Goal: Navigation & Orientation: Find specific page/section

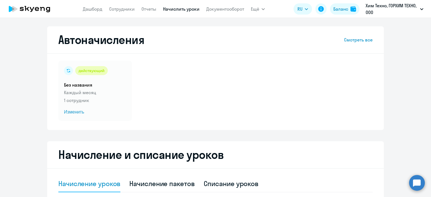
select select "10"
click at [124, 8] on link "Сотрудники" at bounding box center [122, 9] width 26 height 6
select select "30"
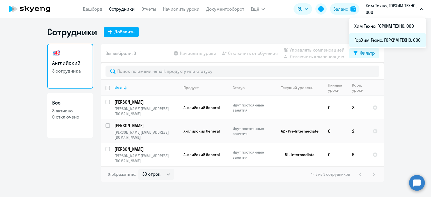
click at [395, 36] on li "ГорХим Техно, ГОРХИМ ТЕХНО, ООО" at bounding box center [387, 40] width 77 height 14
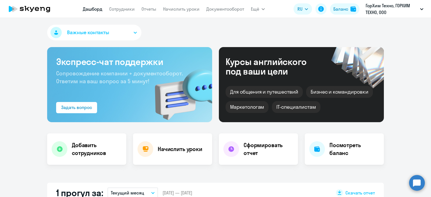
select select "30"
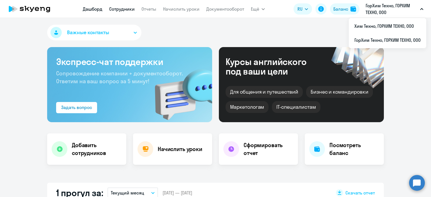
click at [133, 8] on link "Сотрудники" at bounding box center [122, 9] width 26 height 6
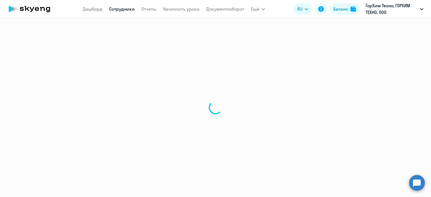
select select "30"
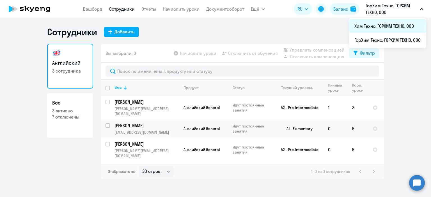
click at [385, 23] on li "Хим Техно, ГОРХИМ ТЕХНО, ООО" at bounding box center [387, 26] width 77 height 14
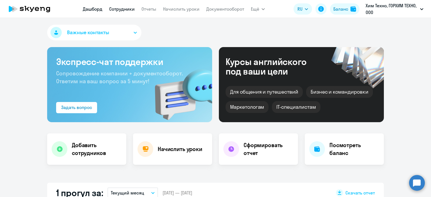
select select "30"
click at [124, 15] on app-header "[PERSON_NAME] Отчеты Начислить уроки Документооборот Ещё Дашборд Сотрудники Отч…" at bounding box center [215, 9] width 431 height 18
click at [121, 12] on app-menu-item-link "Сотрудники" at bounding box center [122, 9] width 26 height 7
click at [119, 12] on app-menu-item-link "Сотрудники" at bounding box center [122, 9] width 26 height 7
click at [119, 10] on link "Сотрудники" at bounding box center [122, 9] width 26 height 6
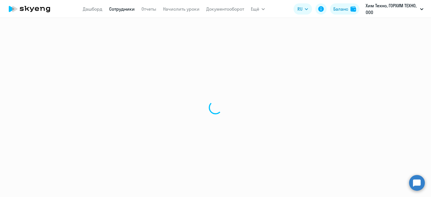
select select "30"
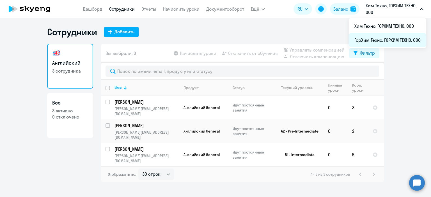
click at [391, 39] on li "ГорХим Техно, ГОРХИМ ТЕХНО, ООО" at bounding box center [387, 40] width 77 height 14
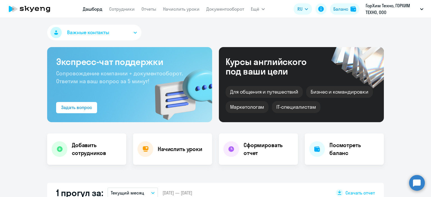
click at [116, 13] on nav "[PERSON_NAME] Отчеты Начислить уроки Документооборот" at bounding box center [163, 8] width 161 height 11
select select "30"
click at [116, 8] on link "Сотрудники" at bounding box center [122, 9] width 26 height 6
select select "30"
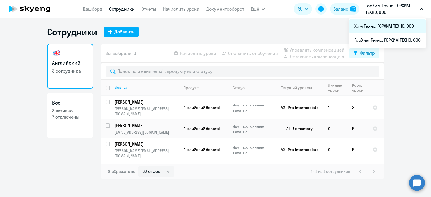
click at [390, 27] on li "Хим Техно, ГОРХИМ ТЕХНО, ООО" at bounding box center [387, 26] width 77 height 14
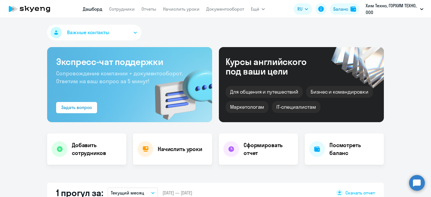
select select "30"
click at [113, 6] on app-menu-item-link "Сотрудники" at bounding box center [122, 9] width 26 height 7
click at [114, 7] on link "Сотрудники" at bounding box center [122, 9] width 26 height 6
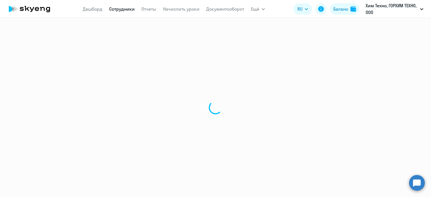
select select "30"
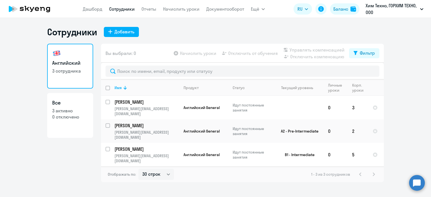
drag, startPoint x: 412, startPoint y: 157, endPoint x: 407, endPoint y: 164, distance: 8.3
click at [409, 164] on ng-component "Сотрудники Добавить Английский 3 сотрудника Все 3 активно 0 отключено Вы выбрал…" at bounding box center [215, 104] width 431 height 156
click at [407, 164] on ng-component "Сотрудники Добавить Английский 3 сотрудника Все 3 активно 0 отключено Вы выбрал…" at bounding box center [215, 104] width 431 height 156
drag, startPoint x: 397, startPoint y: 164, endPoint x: 387, endPoint y: 151, distance: 16.4
click at [387, 151] on ng-component "Сотрудники Добавить Английский 3 сотрудника Все 3 активно 0 отключено Вы выбрал…" at bounding box center [215, 104] width 431 height 156
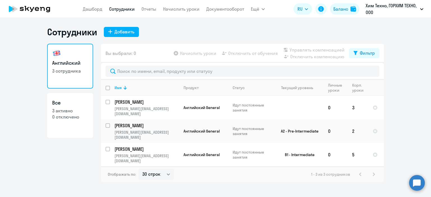
click at [396, 155] on ng-component "Сотрудники Добавить Английский 3 сотрудника Все 3 активно 0 отключено Вы выбрал…" at bounding box center [215, 104] width 431 height 156
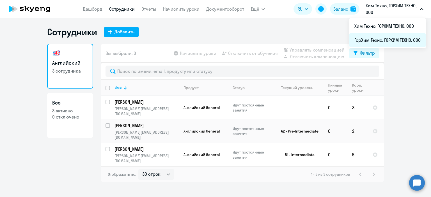
click at [368, 38] on li "ГорХим Техно, ГОРХИМ ТЕХНО, ООО" at bounding box center [387, 40] width 77 height 14
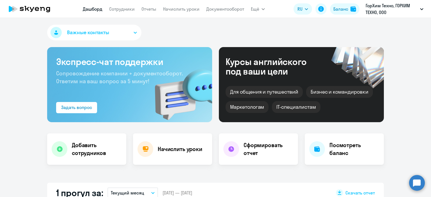
click at [131, 13] on nav "[PERSON_NAME] Отчеты Начислить уроки Документооборот" at bounding box center [163, 8] width 161 height 11
select select "30"
click at [128, 9] on link "Сотрудники" at bounding box center [122, 9] width 26 height 6
select select "30"
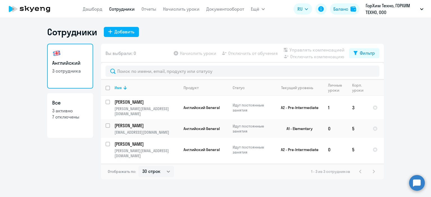
drag, startPoint x: 415, startPoint y: 166, endPoint x: 396, endPoint y: 145, distance: 28.0
click at [396, 145] on ng-component "Сотрудники Добавить Английский 3 сотрудника Все 3 активно 7 отключены Вы выбрал…" at bounding box center [215, 102] width 431 height 153
drag, startPoint x: 397, startPoint y: 156, endPoint x: 111, endPoint y: 103, distance: 290.7
click at [111, 103] on ng-component "Сотрудники Добавить Английский 3 сотрудника Все 3 активно 7 отключены Вы выбрал…" at bounding box center [215, 102] width 431 height 153
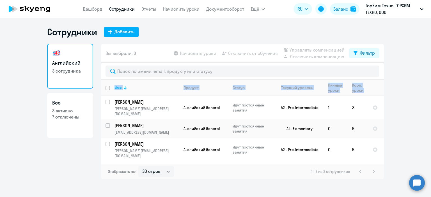
click at [391, 164] on ng-component "Сотрудники Добавить Английский 3 сотрудника Все 3 активно 7 отключены Вы выбрал…" at bounding box center [215, 102] width 431 height 153
drag, startPoint x: 391, startPoint y: 159, endPoint x: 109, endPoint y: 97, distance: 288.2
click at [109, 97] on ng-component "Сотрудники Добавить Английский 3 сотрудника Все 3 активно 7 отключены Вы выбрал…" at bounding box center [215, 102] width 431 height 153
click at [396, 140] on ng-component "Сотрудники Добавить Английский 3 сотрудника Все 3 активно 7 отключены Вы выбрал…" at bounding box center [215, 102] width 431 height 153
click at [402, 148] on ng-component "Сотрудники Добавить Английский 3 сотрудника Все 3 активно 7 отключены Вы выбрал…" at bounding box center [215, 102] width 431 height 153
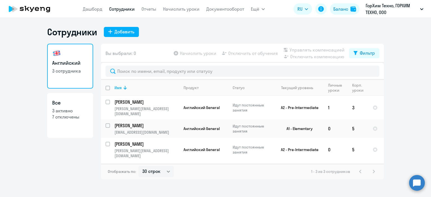
click at [239, 171] on div "Отображать по: 30 строк 50 строк 100 строк 1 - 3 из 3 сотрудников" at bounding box center [242, 172] width 283 height 16
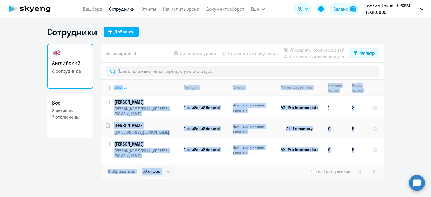
drag, startPoint x: 243, startPoint y: 176, endPoint x: 407, endPoint y: 150, distance: 166.5
click at [407, 150] on ng-component "Сотрудники Добавить Английский 3 сотрудника Все 3 активно 7 отключены Вы выбрал…" at bounding box center [215, 102] width 431 height 153
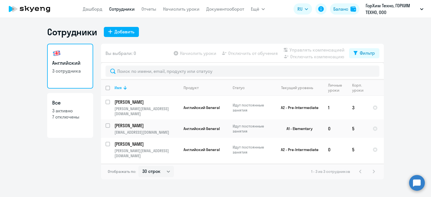
click at [407, 150] on ng-component "Сотрудники Добавить Английский 3 сотрудника Все 3 активно 7 отключены Вы выбрал…" at bounding box center [215, 102] width 431 height 153
drag, startPoint x: 403, startPoint y: 156, endPoint x: 390, endPoint y: 148, distance: 15.5
click at [390, 148] on ng-component "Сотрудники Добавить Английский 3 сотрудника Все 3 активно 7 отключены Вы выбрал…" at bounding box center [215, 102] width 431 height 153
click at [391, 148] on ng-component "Сотрудники Добавить Английский 3 сотрудника Все 3 активно 7 отключены Вы выбрал…" at bounding box center [215, 102] width 431 height 153
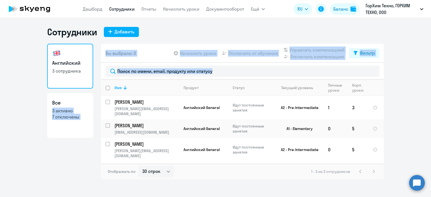
drag, startPoint x: 392, startPoint y: 147, endPoint x: 90, endPoint y: 95, distance: 306.9
click at [90, 95] on ng-component "Сотрудники Добавить Английский 3 сотрудника Все 3 активно 7 отключены Вы выбрал…" at bounding box center [215, 102] width 431 height 153
click at [83, 154] on div "Английский 3 сотрудника Все 3 активно 7 отключены" at bounding box center [70, 112] width 46 height 136
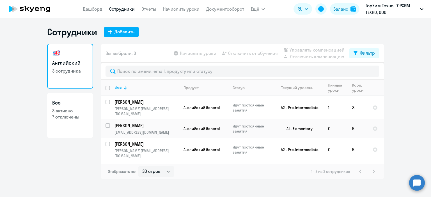
drag, startPoint x: 83, startPoint y: 154, endPoint x: 387, endPoint y: 176, distance: 304.4
click at [387, 176] on ng-component "Сотрудники Добавить Английский 3 сотрудника Все 3 активно 7 отключены Вы выбрал…" at bounding box center [215, 102] width 431 height 153
drag, startPoint x: 387, startPoint y: 176, endPoint x: 400, endPoint y: 149, distance: 29.8
click at [400, 149] on ng-component "Сотрудники Добавить Английский 3 сотрудника Все 3 активно 7 отключены Вы выбрал…" at bounding box center [215, 102] width 431 height 153
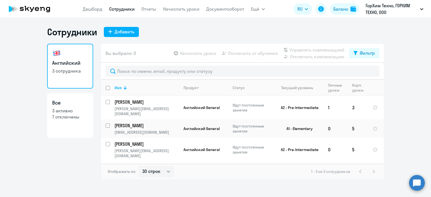
click at [400, 149] on ng-component "Сотрудники Добавить Английский 3 сотрудника Все 3 активно 7 отключены Вы выбрал…" at bounding box center [215, 102] width 431 height 153
drag, startPoint x: 84, startPoint y: 160, endPoint x: 402, endPoint y: 132, distance: 319.4
click at [402, 133] on ng-component "Сотрудники Добавить Английский 3 сотрудника Все 3 активно 7 отключены Вы выбрал…" at bounding box center [215, 102] width 431 height 153
drag, startPoint x: 401, startPoint y: 131, endPoint x: 399, endPoint y: 119, distance: 11.7
click at [401, 130] on ng-component "Сотрудники Добавить Английский 3 сотрудника Все 3 активно 7 отключены Вы выбрал…" at bounding box center [215, 102] width 431 height 153
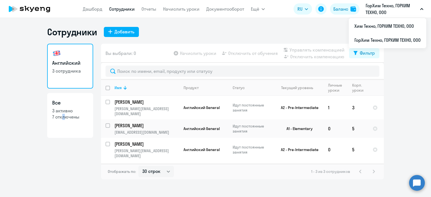
click at [60, 160] on div "Английский 3 сотрудника Все 3 активно 7 отключены" at bounding box center [70, 112] width 46 height 136
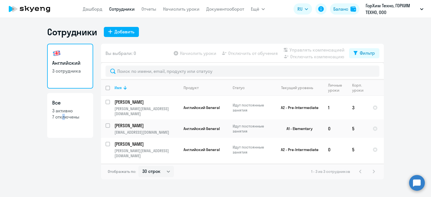
click at [60, 160] on div "Английский 3 сотрудника Все 3 активно 7 отключены" at bounding box center [70, 112] width 46 height 136
click at [71, 122] on link "Все 3 активно 7 отключены" at bounding box center [70, 115] width 46 height 45
select select "30"
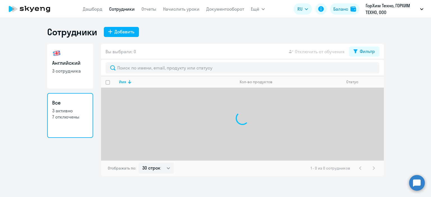
click at [74, 74] on link "Английский 3 сотрудника" at bounding box center [70, 66] width 46 height 45
select select "30"
